Goal: Task Accomplishment & Management: Use online tool/utility

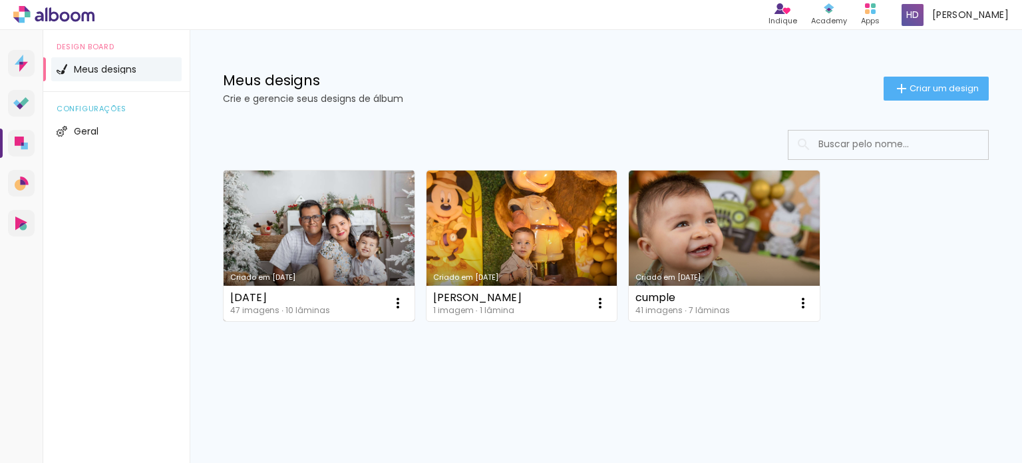
click at [329, 262] on link "Criado em [DATE]" at bounding box center [319, 245] width 191 height 150
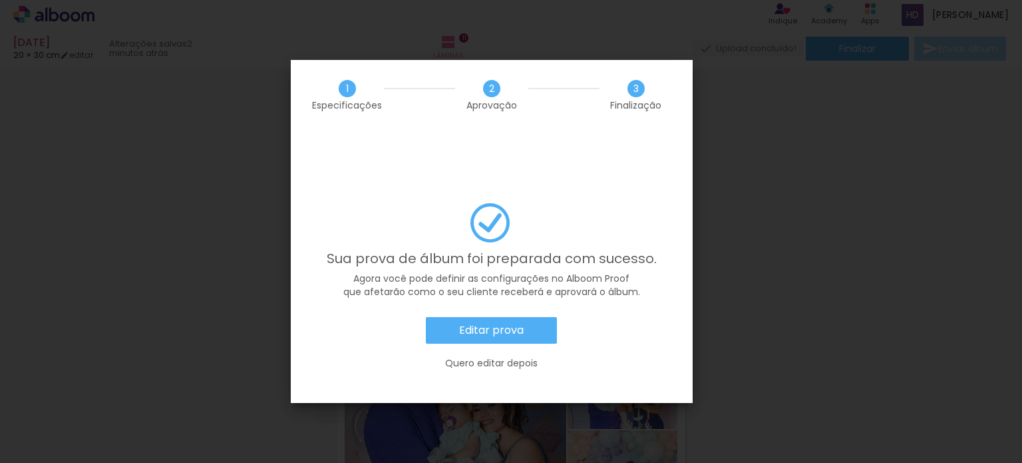
scroll to position [0, 857]
click at [0, 0] on slot "Quero editar depois" at bounding box center [0, 0] width 0 height 0
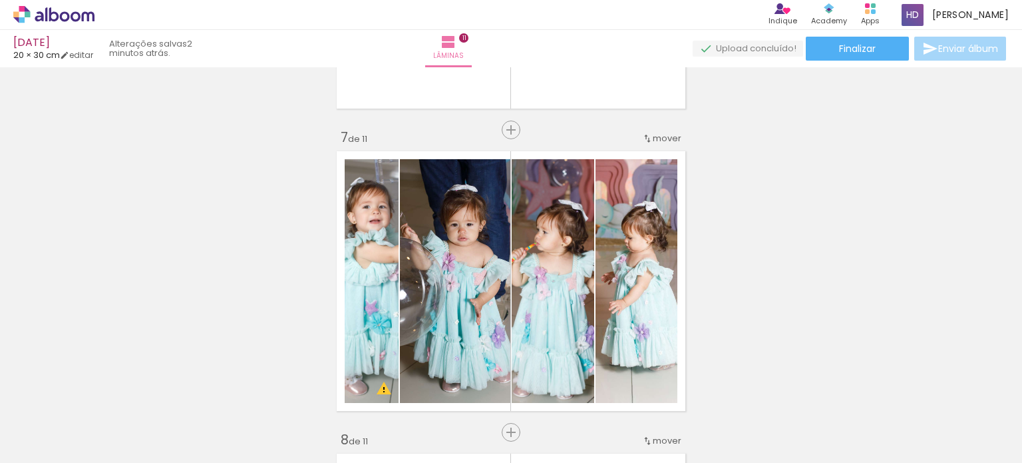
scroll to position [1768, 0]
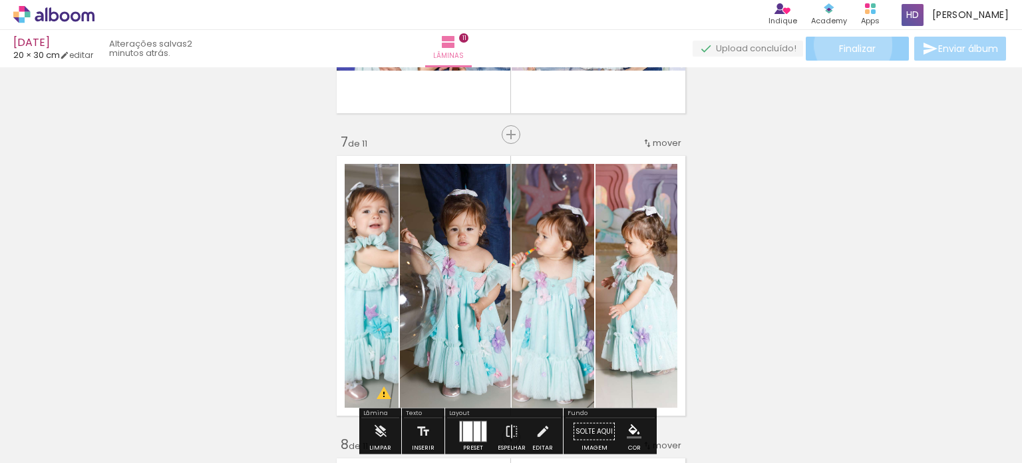
click at [847, 44] on span "Finalizar" at bounding box center [857, 48] width 37 height 9
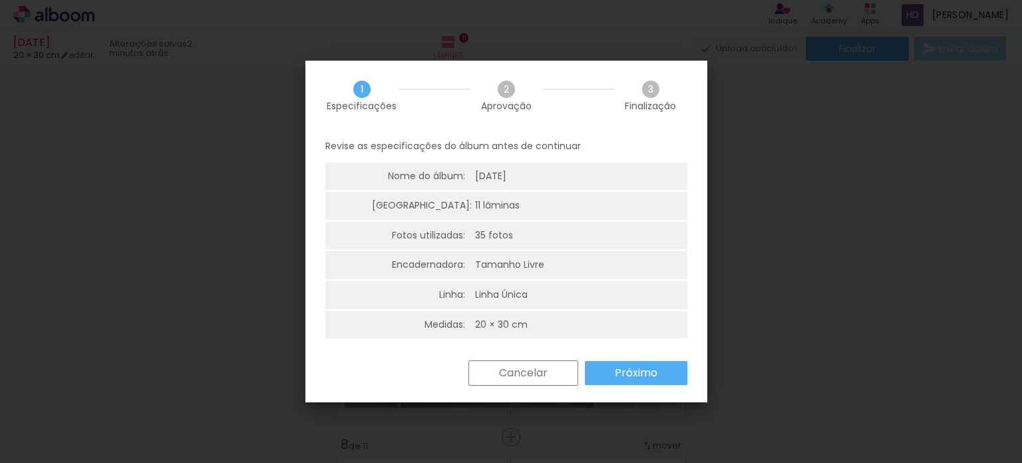
click at [618, 363] on paper-button "Próximo" at bounding box center [636, 373] width 102 height 24
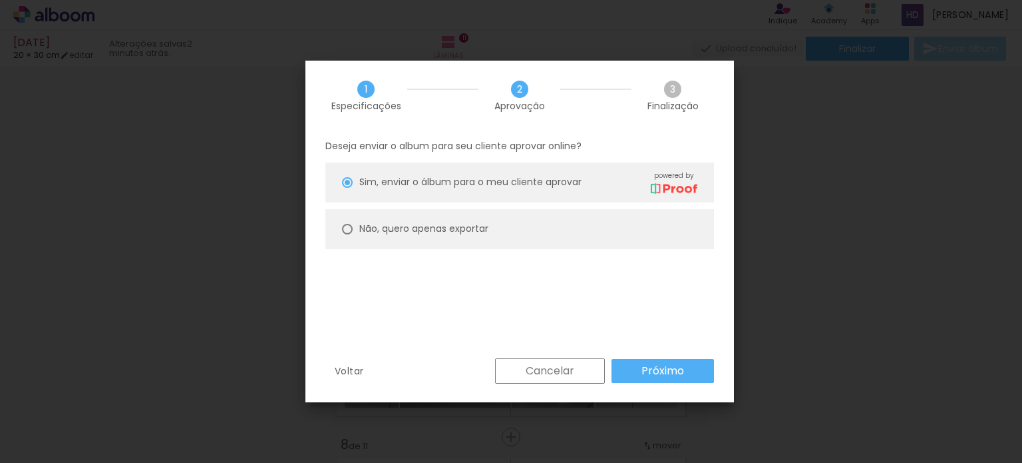
click at [349, 188] on div at bounding box center [347, 182] width 11 height 11
type paper-radio-button "on"
click at [0, 0] on slot "Próximo" at bounding box center [0, 0] width 0 height 0
type input "Alta, 300 DPI"
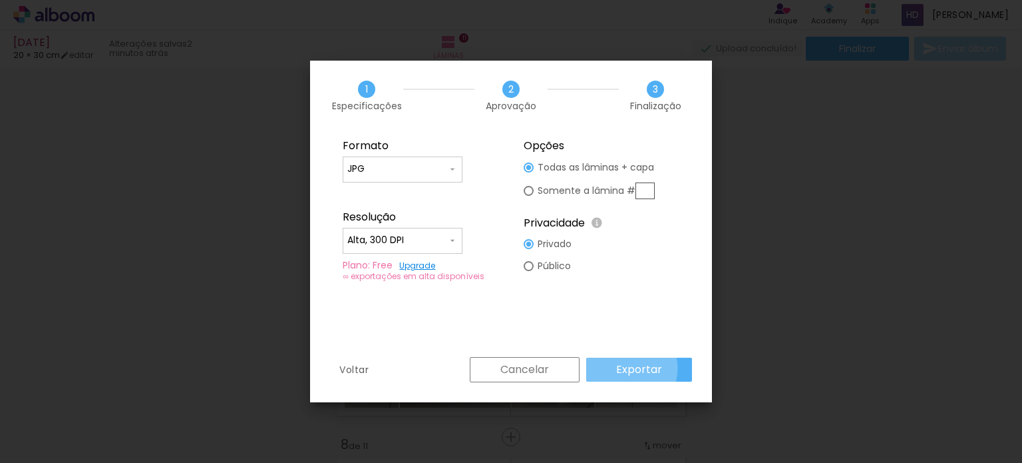
click at [0, 0] on slot "Exportar" at bounding box center [0, 0] width 0 height 0
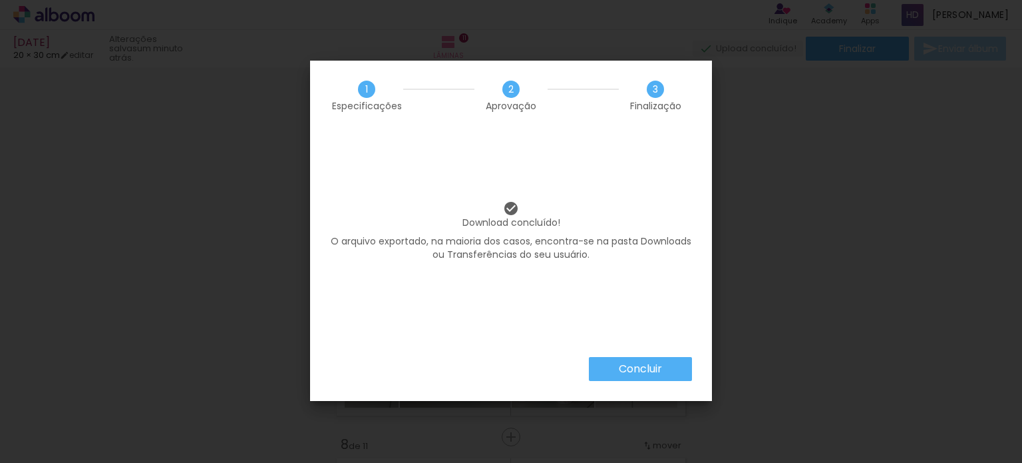
scroll to position [0, 857]
click at [656, 359] on paper-button "Concluir" at bounding box center [640, 369] width 103 height 24
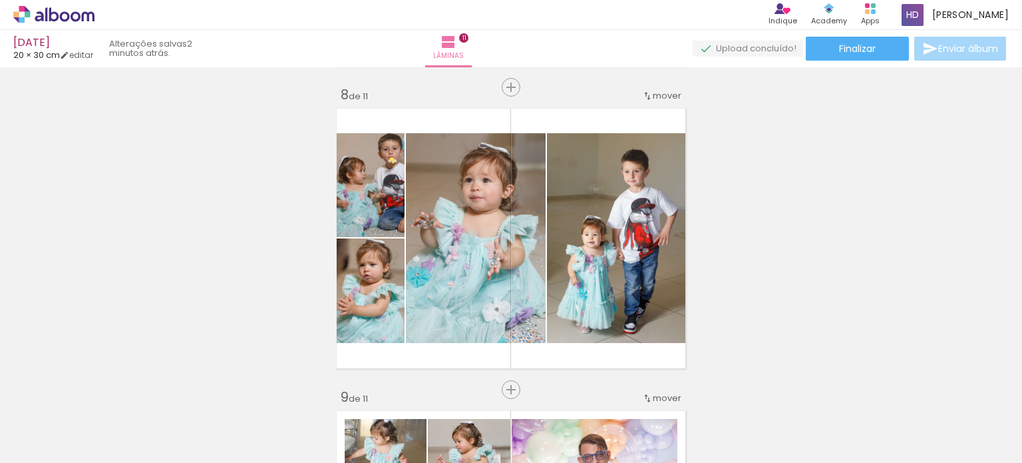
scroll to position [2300, 0]
